Goal: Task Accomplishment & Management: Complete application form

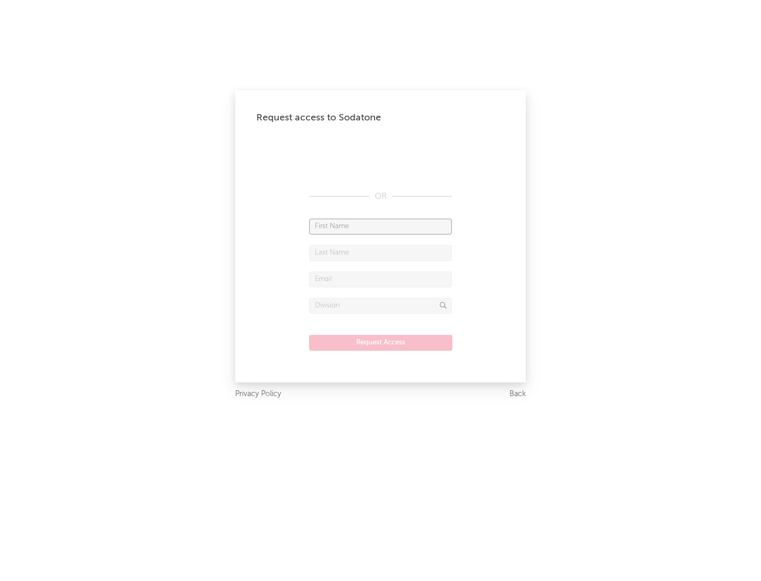
click at [381, 226] on input "text" at bounding box center [380, 227] width 143 height 16
type input "[PERSON_NAME]"
click at [381, 253] on input "text" at bounding box center [380, 253] width 143 height 16
type input "[PERSON_NAME]"
click at [381, 279] on input "text" at bounding box center [380, 280] width 143 height 16
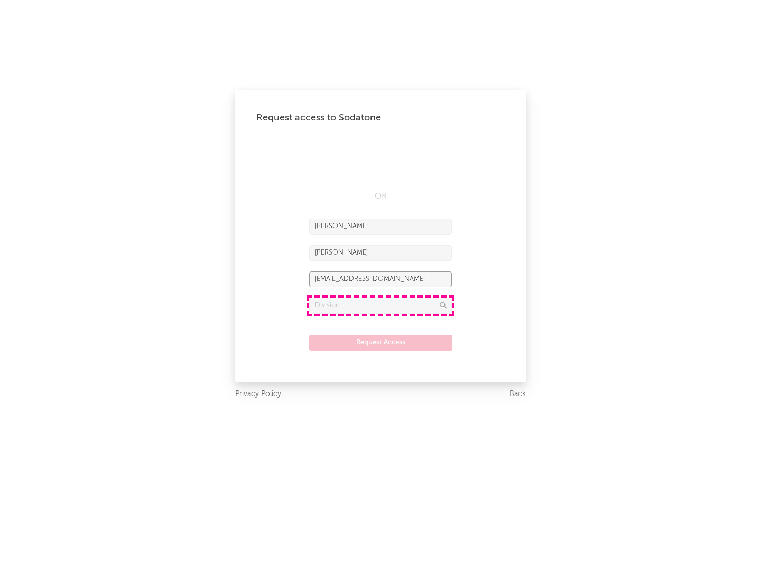
type input "[EMAIL_ADDRESS][DOMAIN_NAME]"
click at [381, 306] on input "text" at bounding box center [380, 306] width 143 height 16
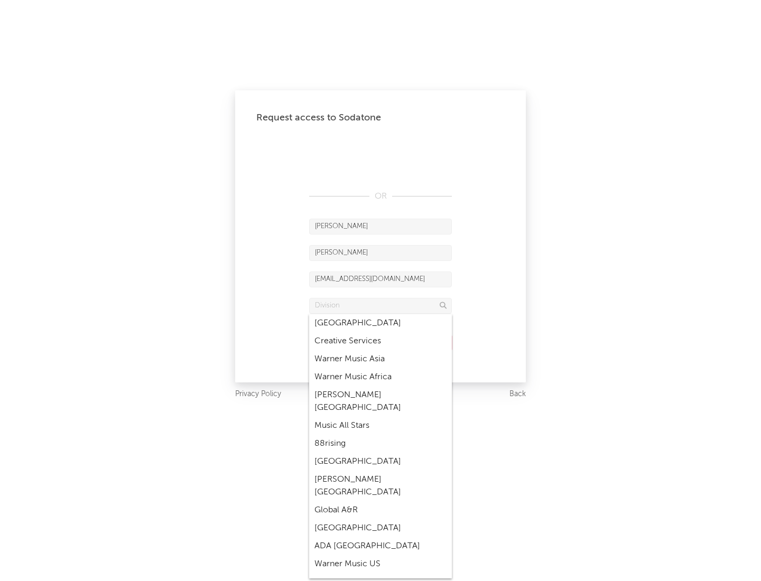
click at [381, 417] on div "Music All Stars" at bounding box center [380, 426] width 143 height 18
type input "Music All Stars"
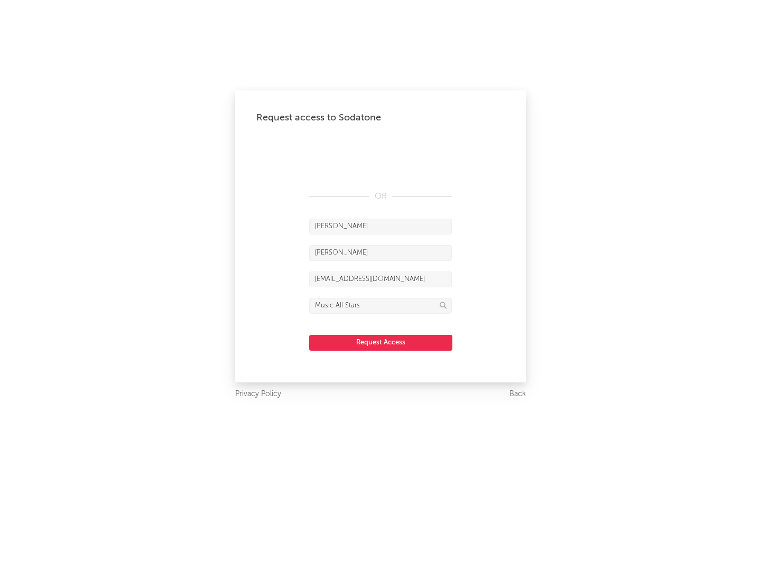
click at [381, 343] on button "Request Access" at bounding box center [380, 343] width 143 height 16
